Goal: Task Accomplishment & Management: Complete application form

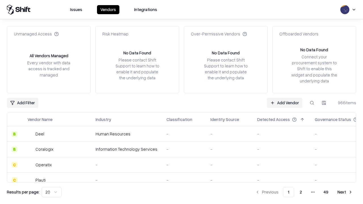
click at [285, 103] on link "Add Vendor" at bounding box center [284, 103] width 35 height 10
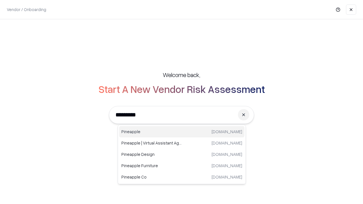
click at [182, 132] on div "Pineapple [DOMAIN_NAME]" at bounding box center [181, 131] width 125 height 11
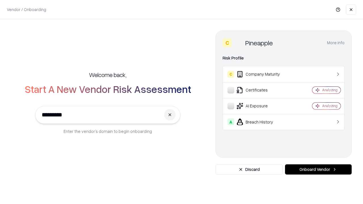
type input "*********"
click at [318, 170] on button "Onboard Vendor" at bounding box center [318, 170] width 67 height 10
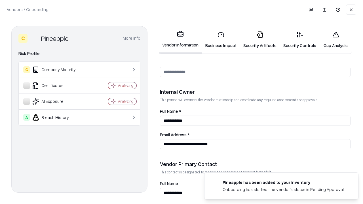
scroll to position [294, 0]
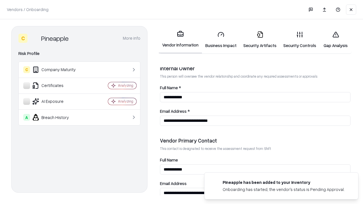
click at [221, 40] on link "Business Impact" at bounding box center [221, 40] width 38 height 26
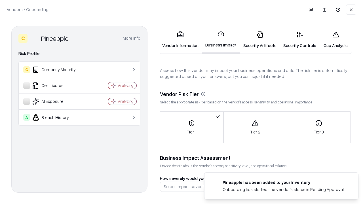
click at [336, 40] on link "Gap Analysis" at bounding box center [336, 40] width 32 height 26
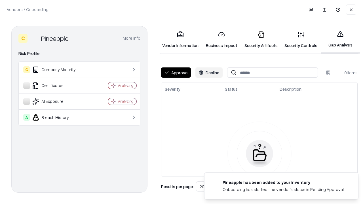
click at [176, 73] on button "Approve" at bounding box center [176, 73] width 30 height 10
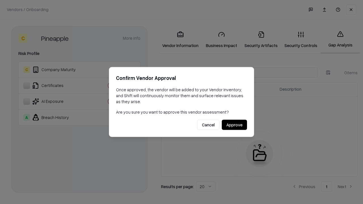
click at [234, 125] on button "Approve" at bounding box center [234, 125] width 25 height 10
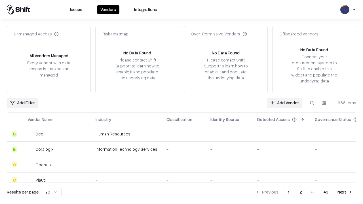
type input "*********"
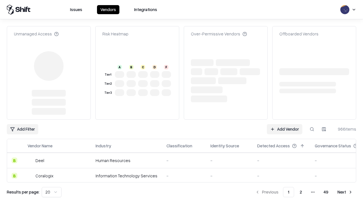
click at [285, 124] on link "Add Vendor" at bounding box center [284, 129] width 35 height 10
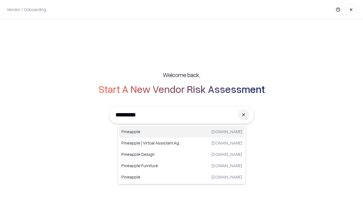
click at [182, 132] on div "Pineapple [DOMAIN_NAME]" at bounding box center [181, 131] width 125 height 11
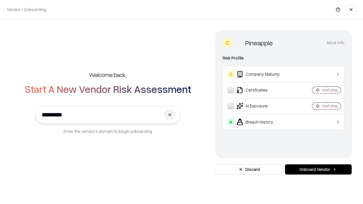
type input "*********"
click at [318, 170] on button "Onboard Vendor" at bounding box center [318, 170] width 67 height 10
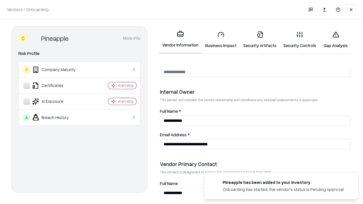
scroll to position [294, 0]
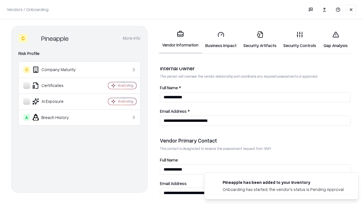
click at [336, 40] on link "Gap Analysis" at bounding box center [336, 40] width 32 height 26
